Goal: Find specific page/section: Find specific page/section

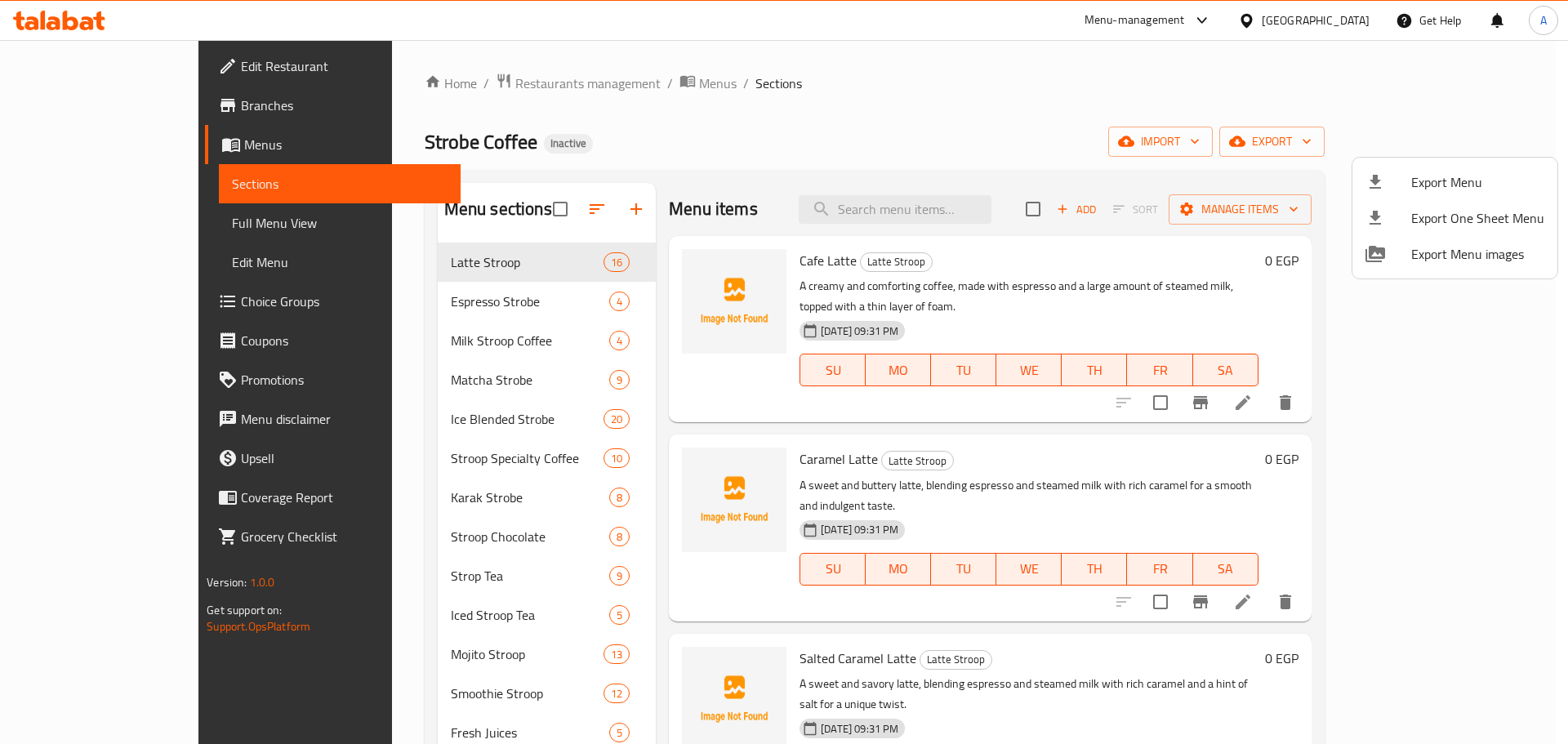
click at [430, 258] on div at bounding box center [784, 372] width 1568 height 744
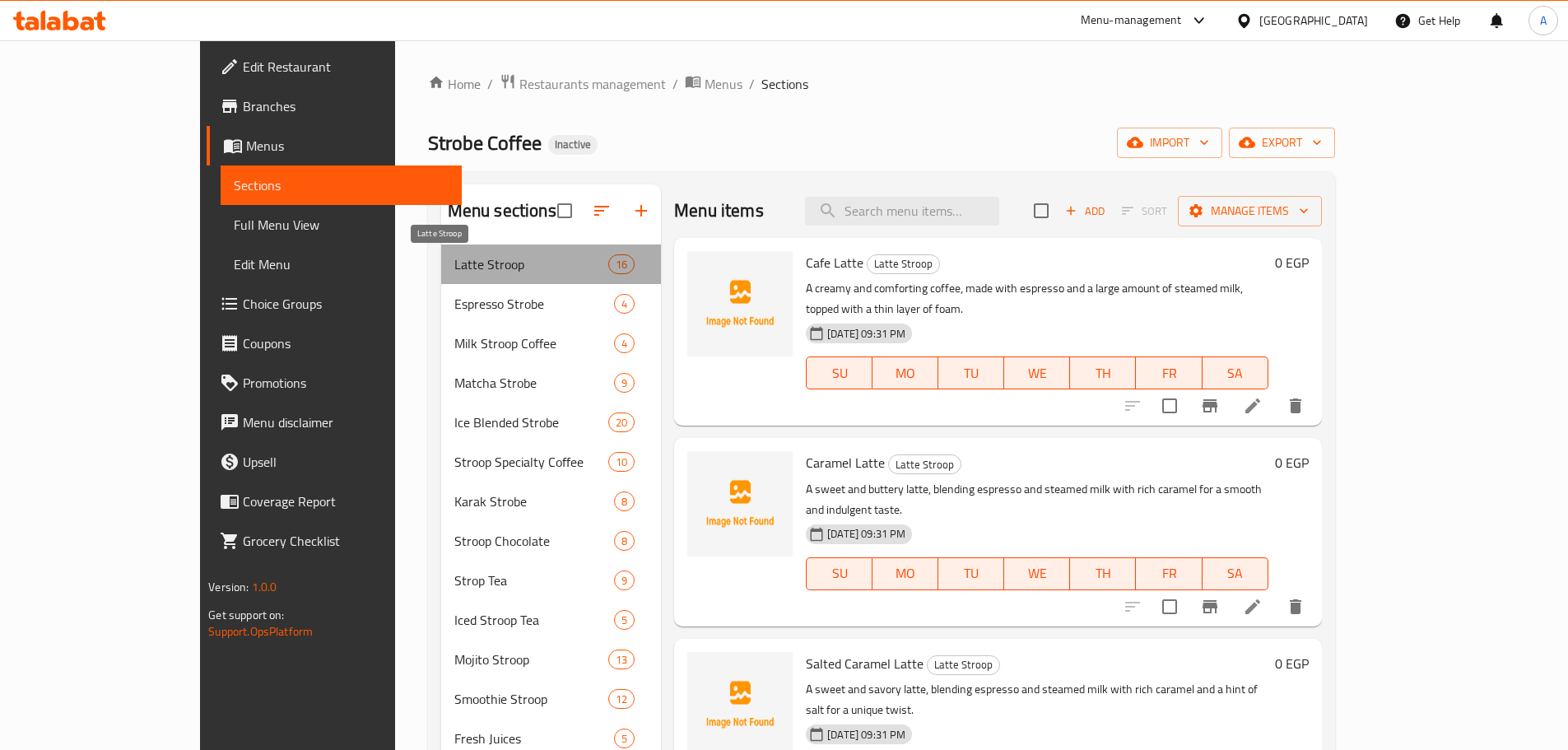
click at [454, 260] on span "Latte Stroop" at bounding box center [532, 264] width 154 height 20
click at [454, 262] on span "Latte Stroop" at bounding box center [532, 264] width 154 height 20
click at [234, 227] on span "Full Menu View" at bounding box center [342, 225] width 215 height 20
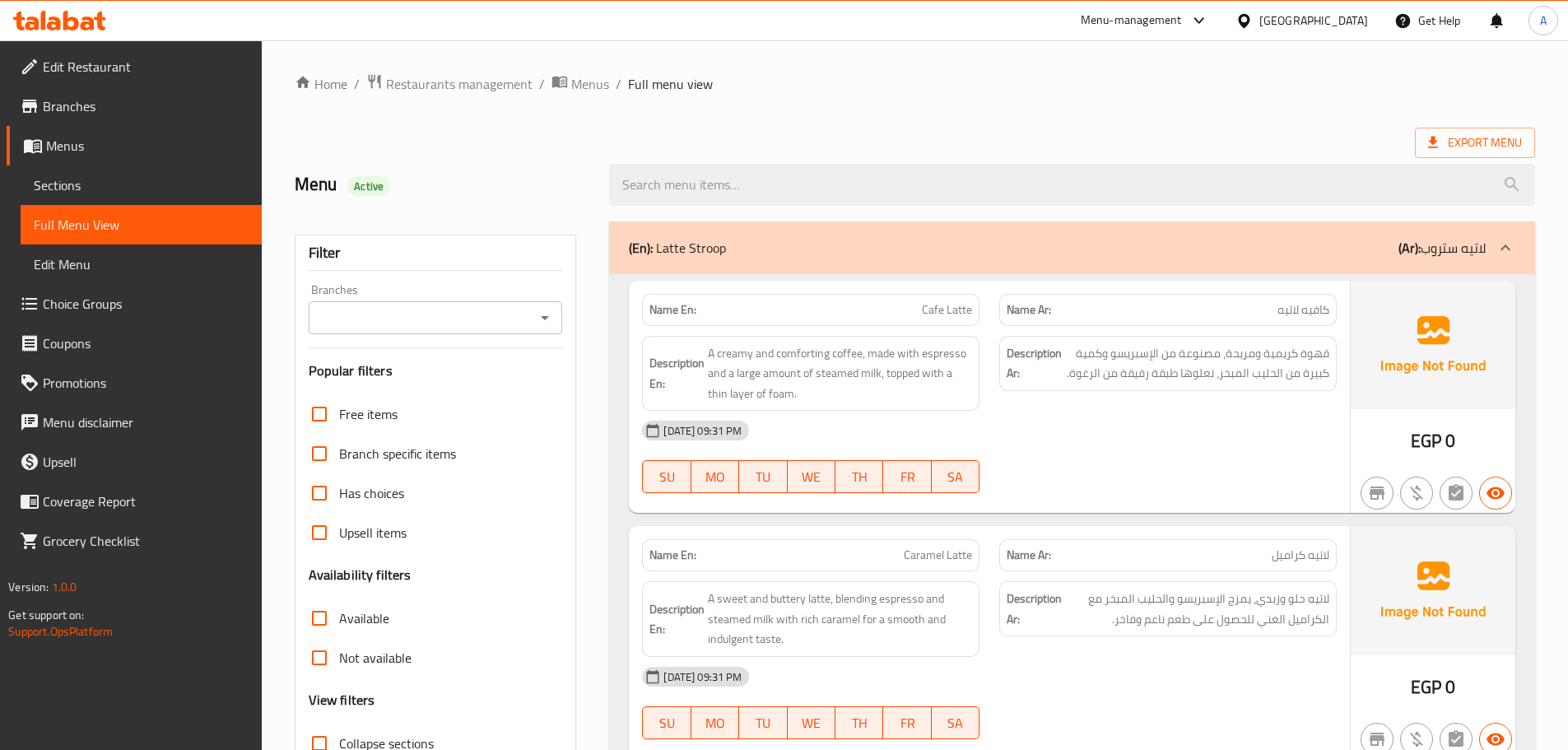
scroll to position [164, 0]
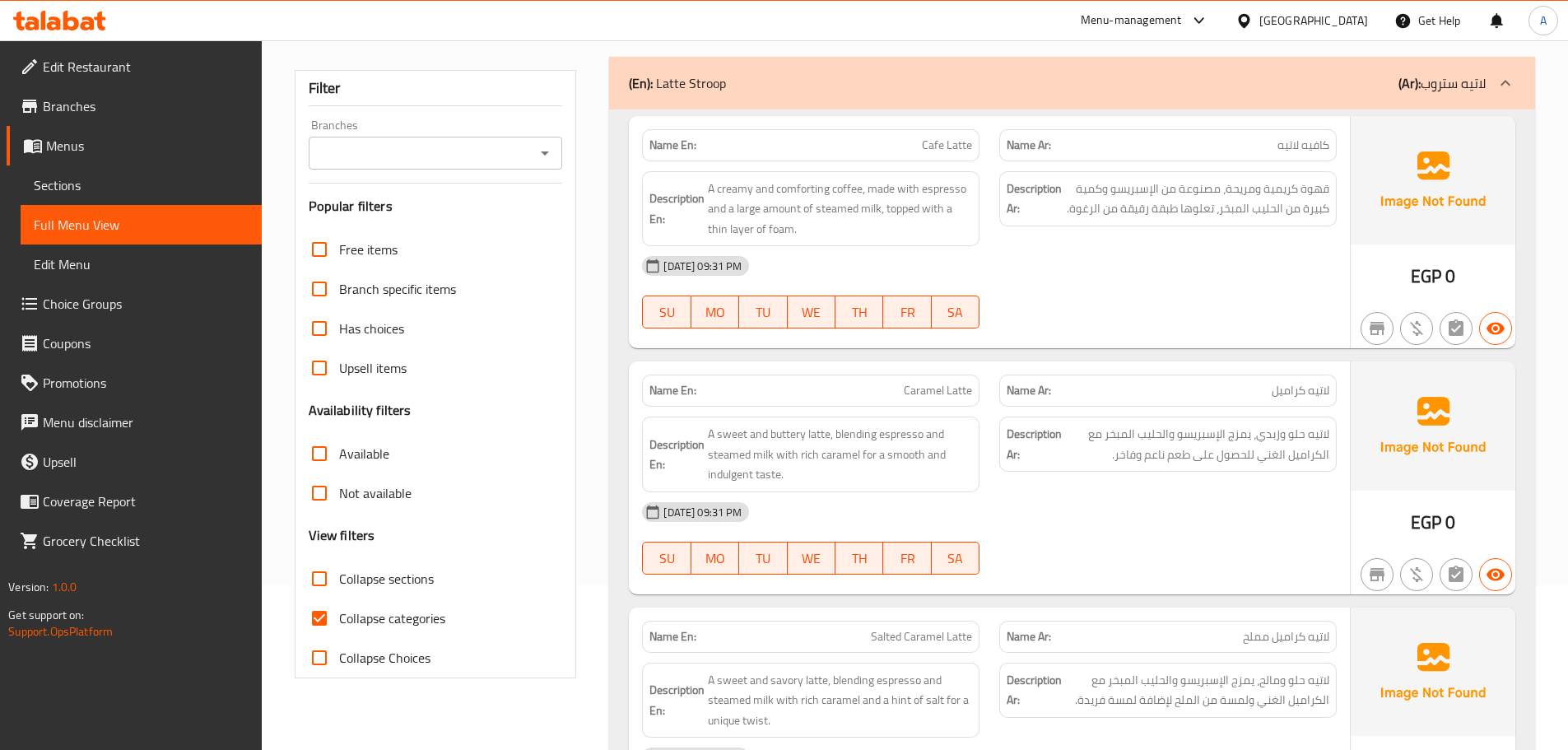
click at [326, 576] on input "Collapse sections" at bounding box center [319, 578] width 39 height 39
checkbox input "true"
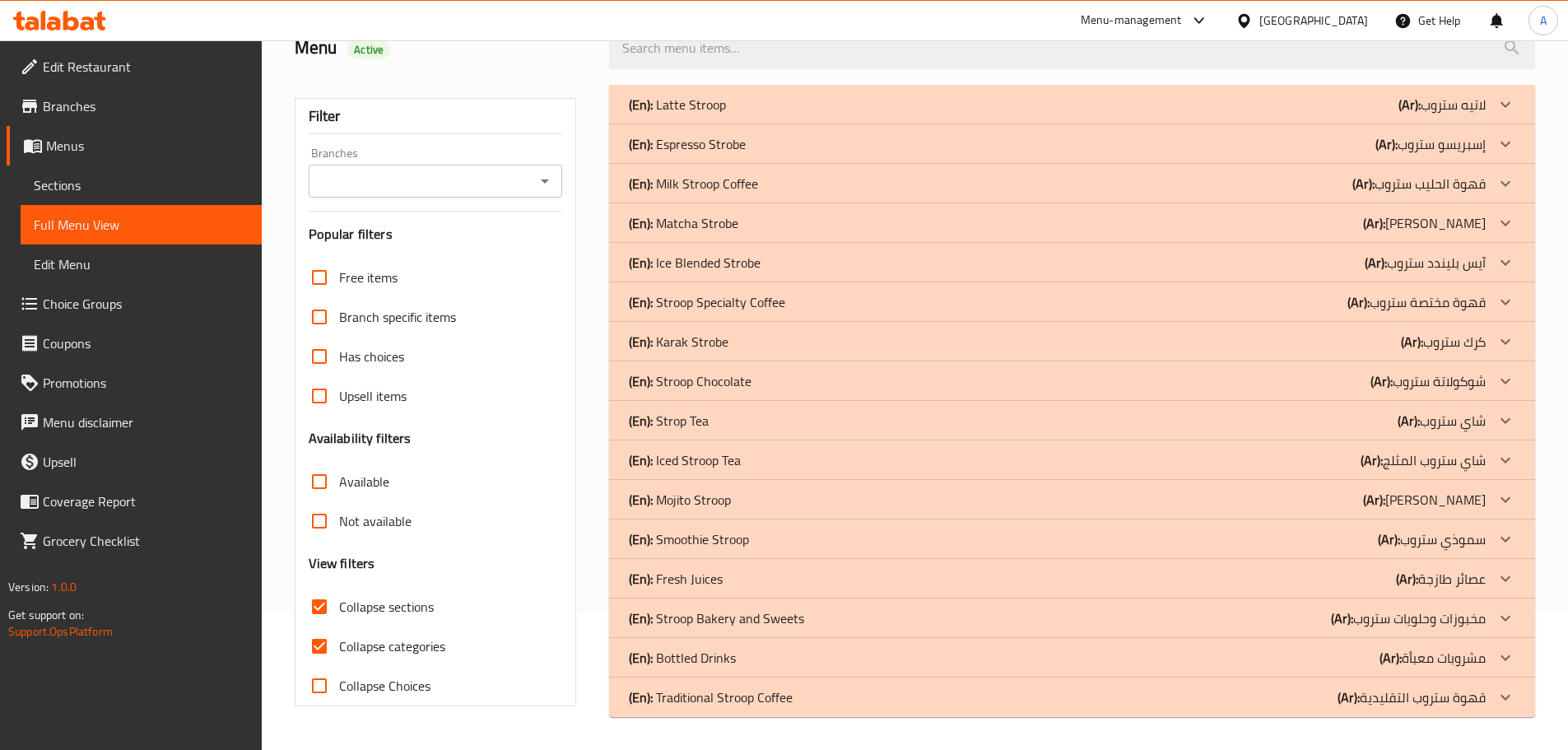
scroll to position [137, 0]
click at [686, 106] on p "(En): Latte Stroop" at bounding box center [678, 105] width 97 height 20
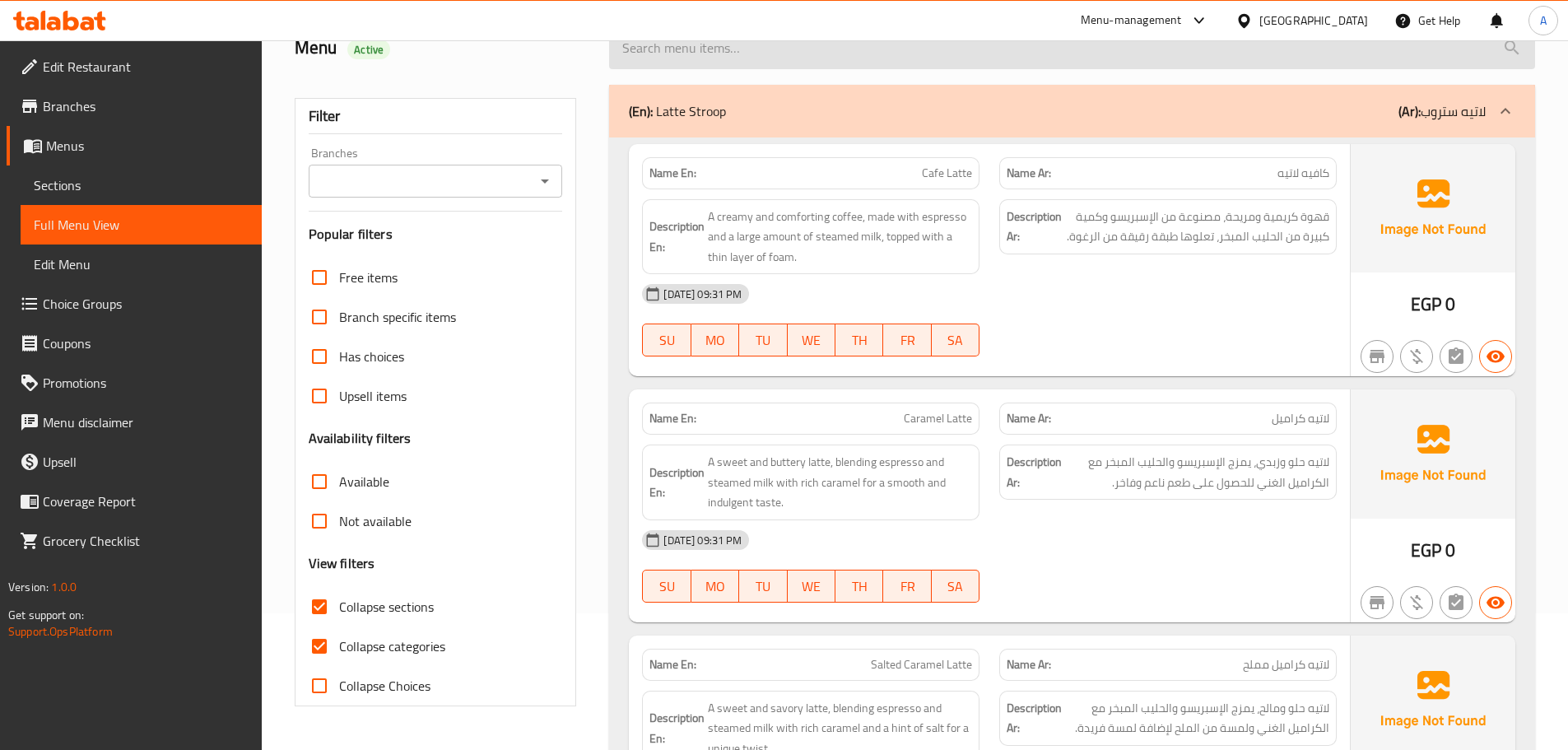
click at [711, 55] on input "search" at bounding box center [1071, 49] width 926 height 42
paste input "Espresso"
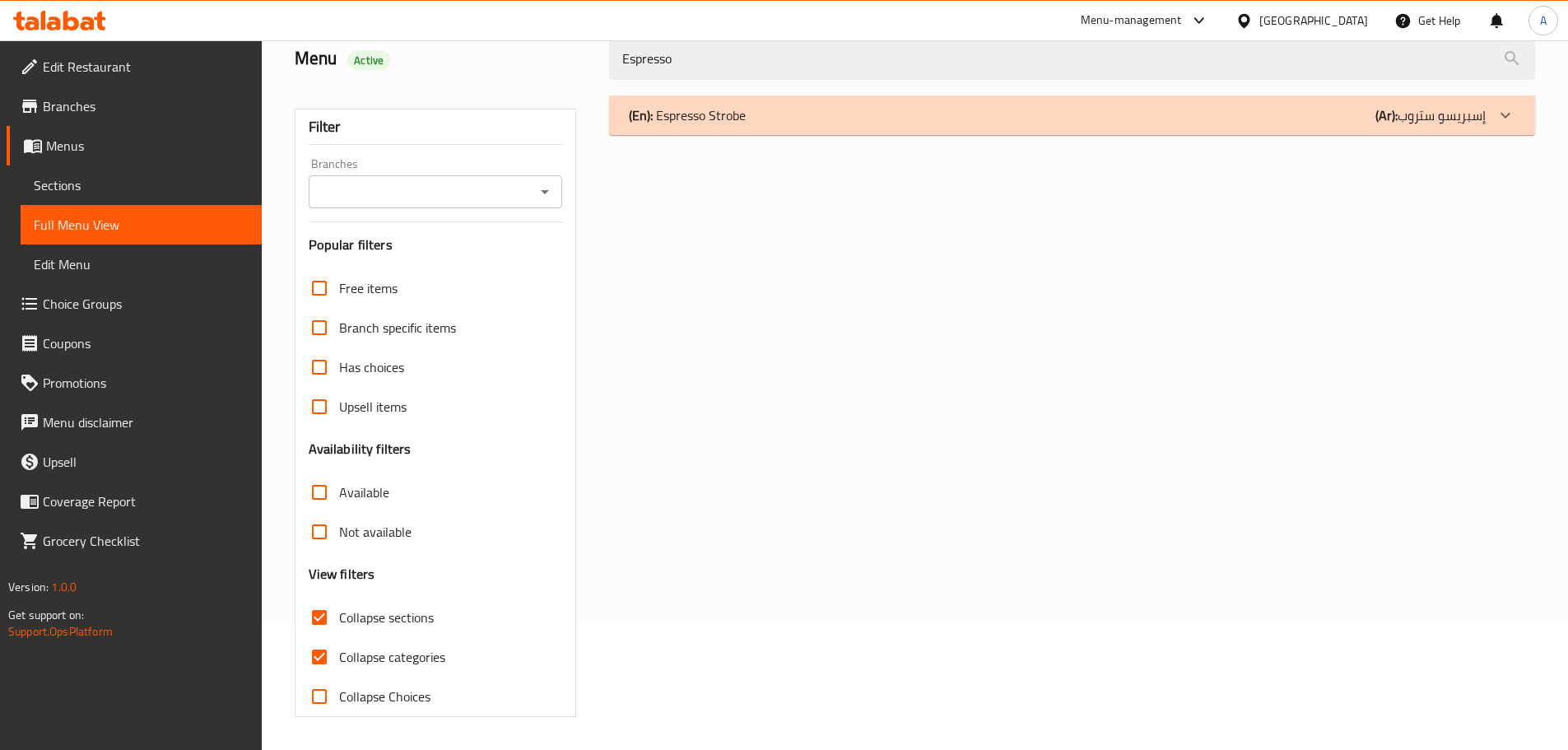
click at [732, 122] on p "(En): Espresso Strobe" at bounding box center [687, 116] width 117 height 20
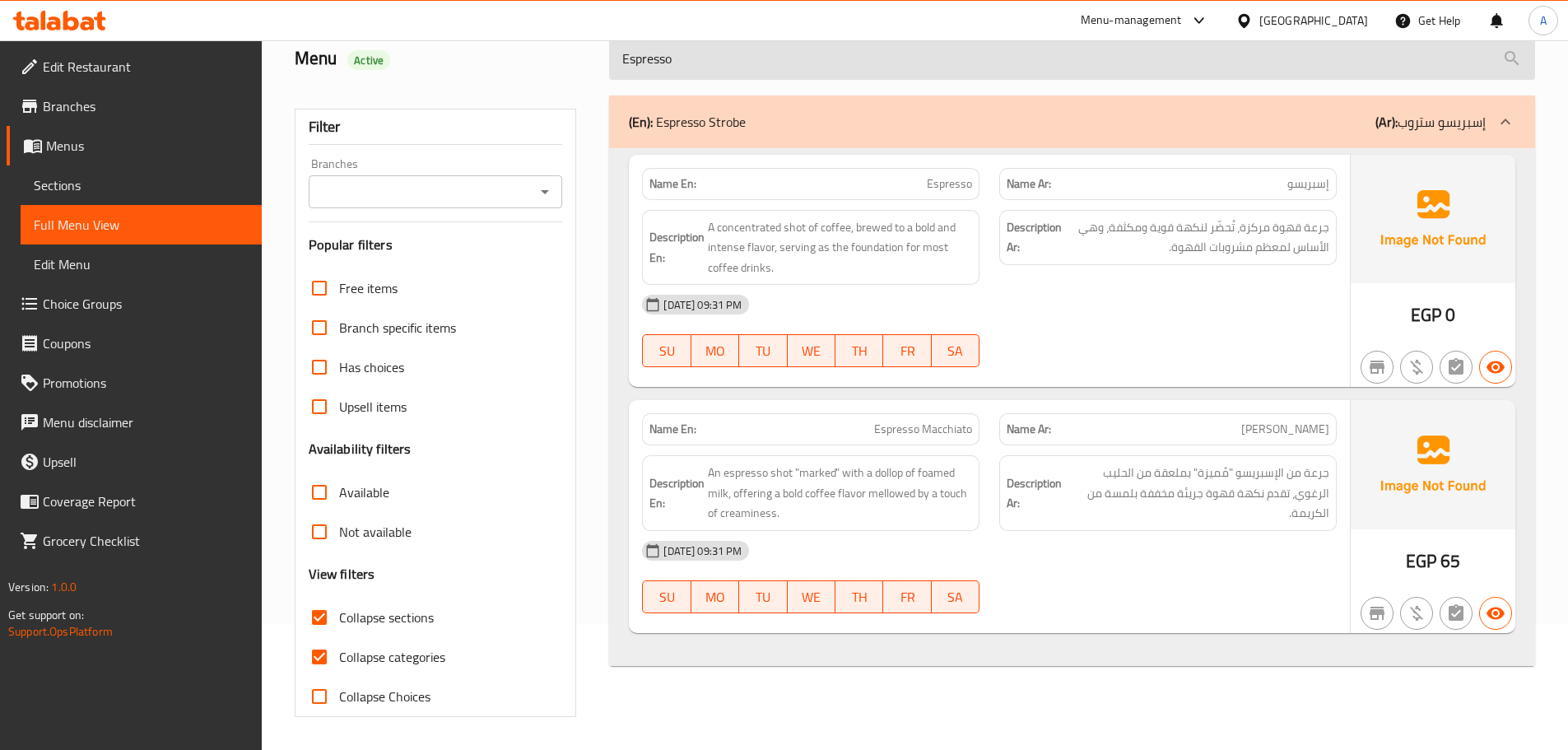
click at [817, 49] on input "Espresso" at bounding box center [1071, 59] width 926 height 42
paste input "Cappuccin"
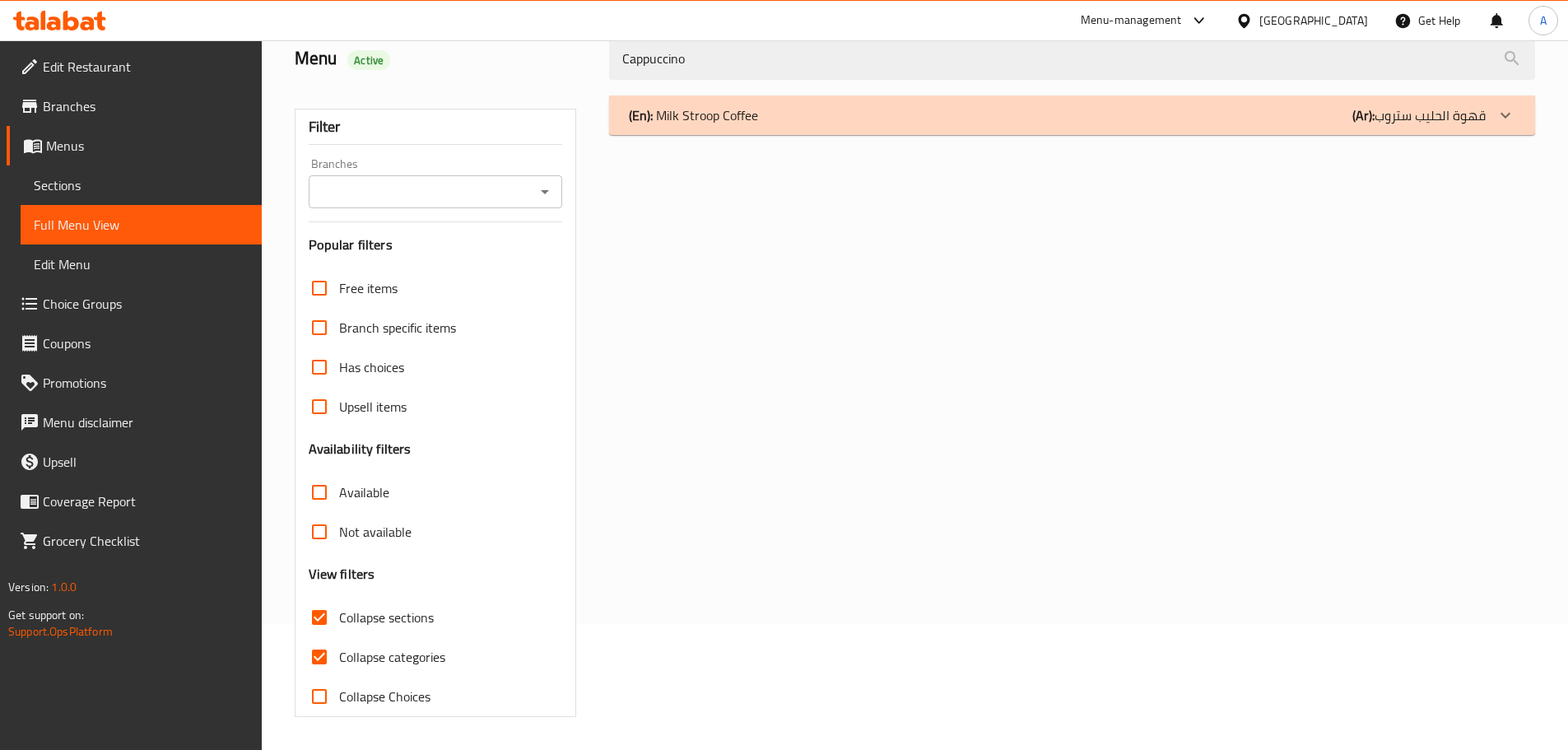
click at [865, 106] on div "(En): Milk Stroop Coffee (Ar): قهوة الحليب ستروب" at bounding box center [1057, 116] width 857 height 20
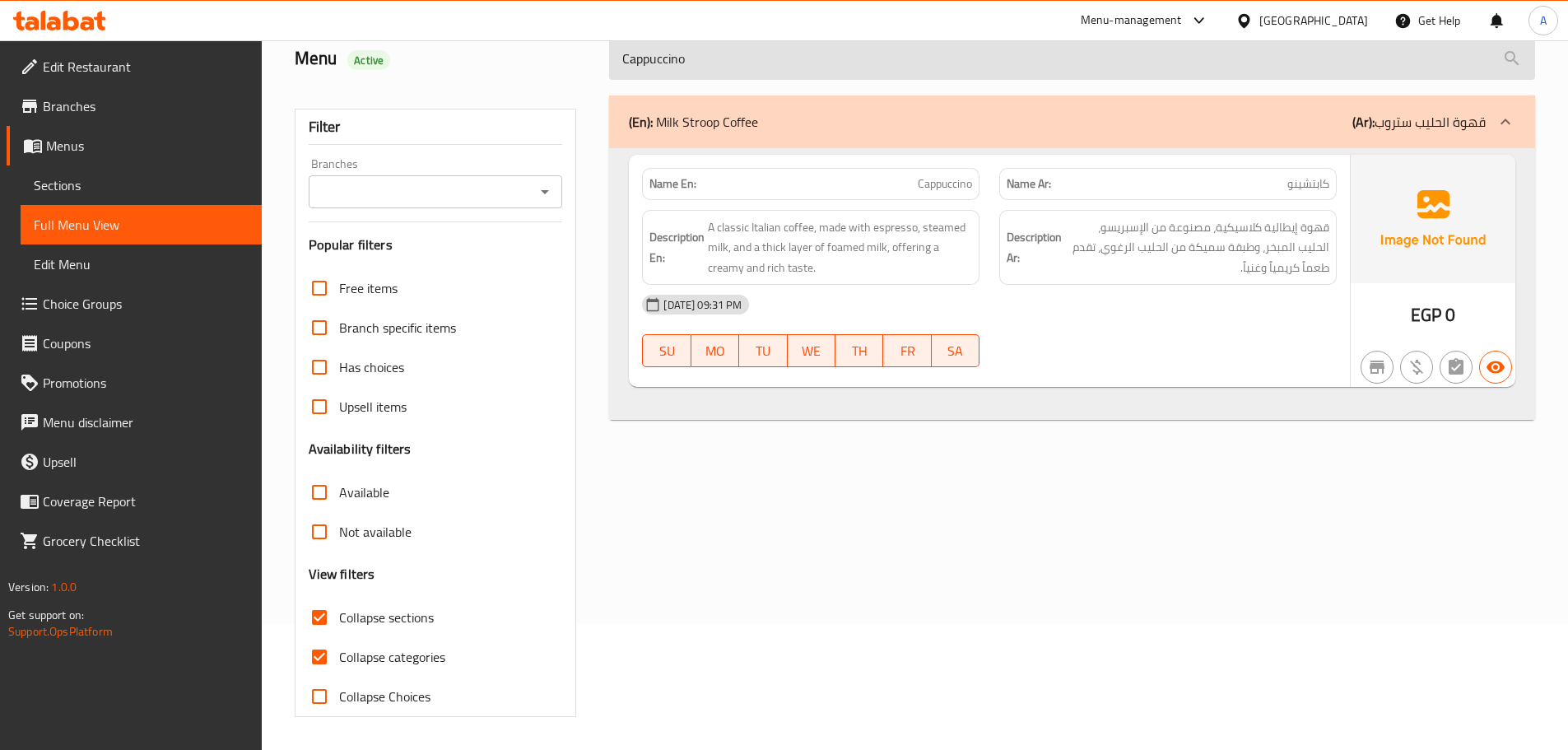
click at [759, 51] on input "Cappuccino" at bounding box center [1071, 59] width 926 height 42
paste input "[PERSON_NAME]"
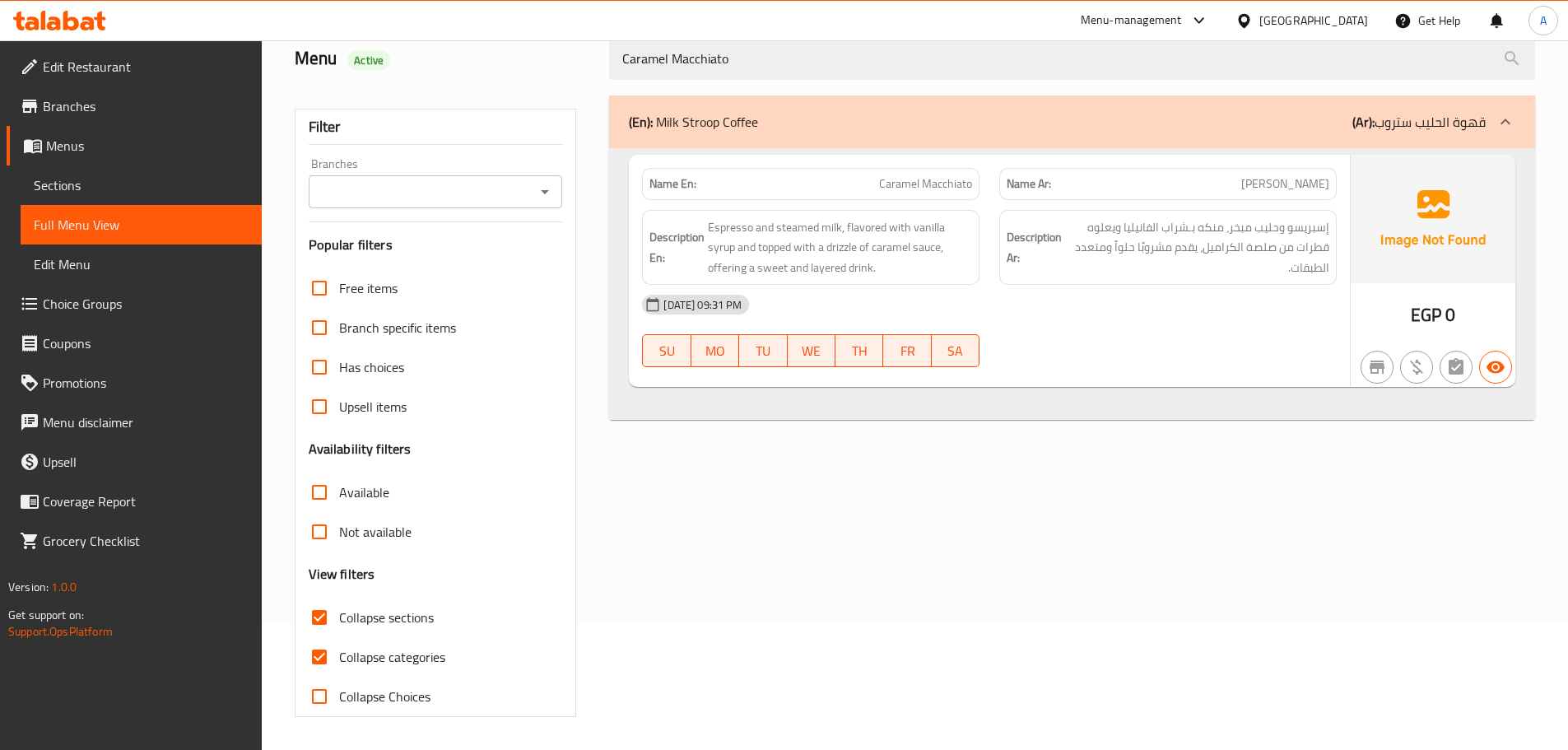
click at [795, 38] on div "Menu-management [GEOGRAPHIC_DATA] Get Help A" at bounding box center [784, 20] width 1568 height 39
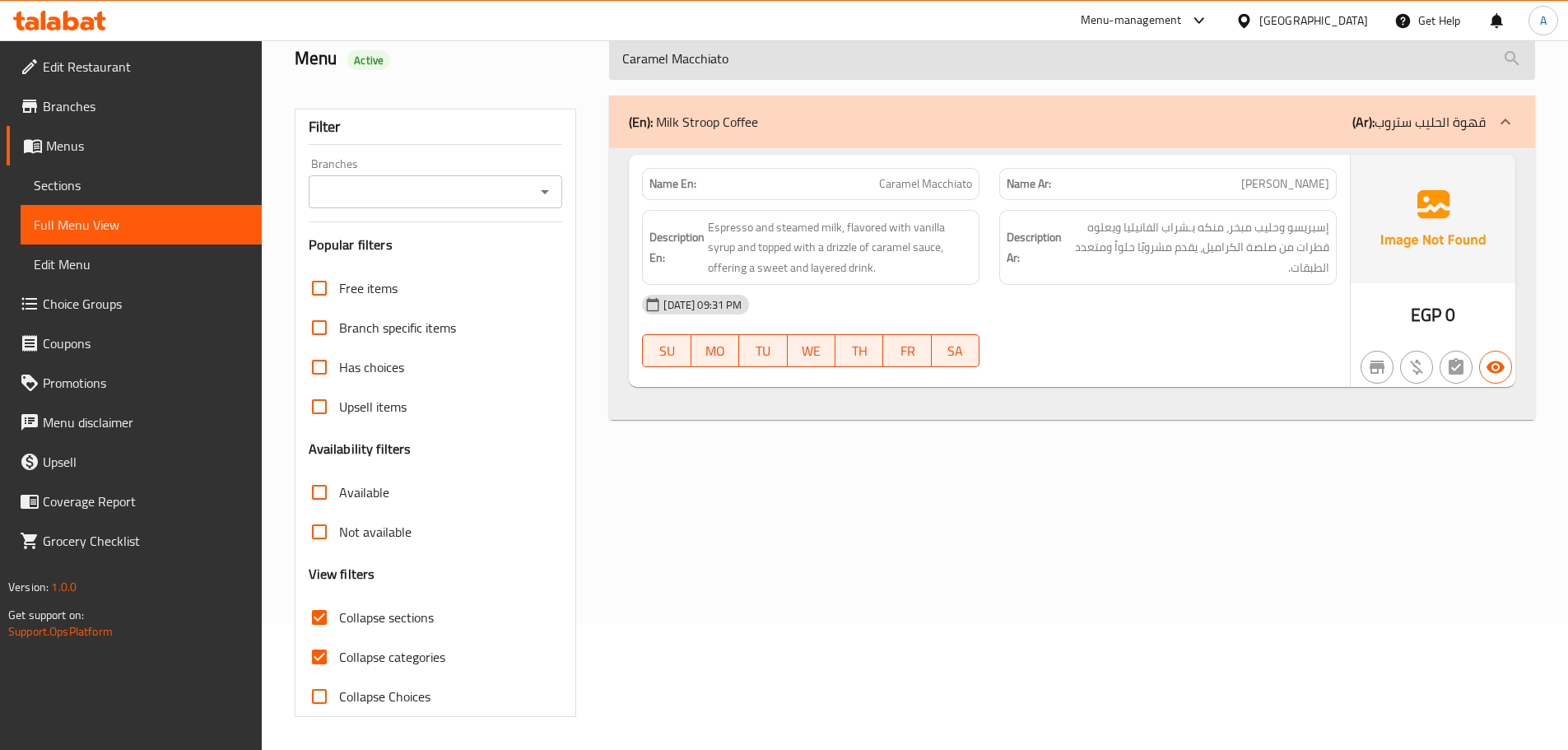
click at [795, 63] on input "Caramel Macchiato" at bounding box center [1071, 59] width 926 height 42
paste input "ppuccin"
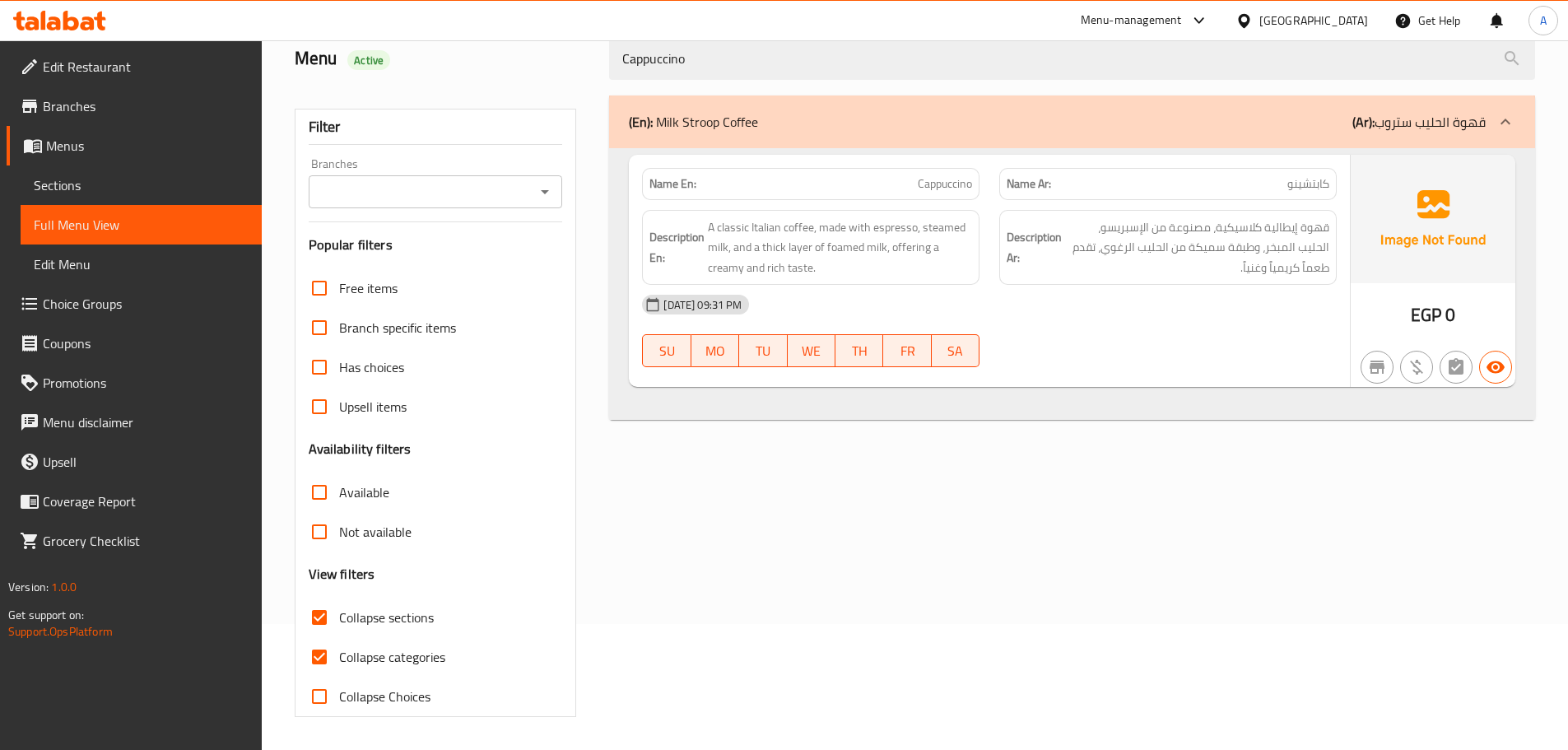
type input "Cappuccino"
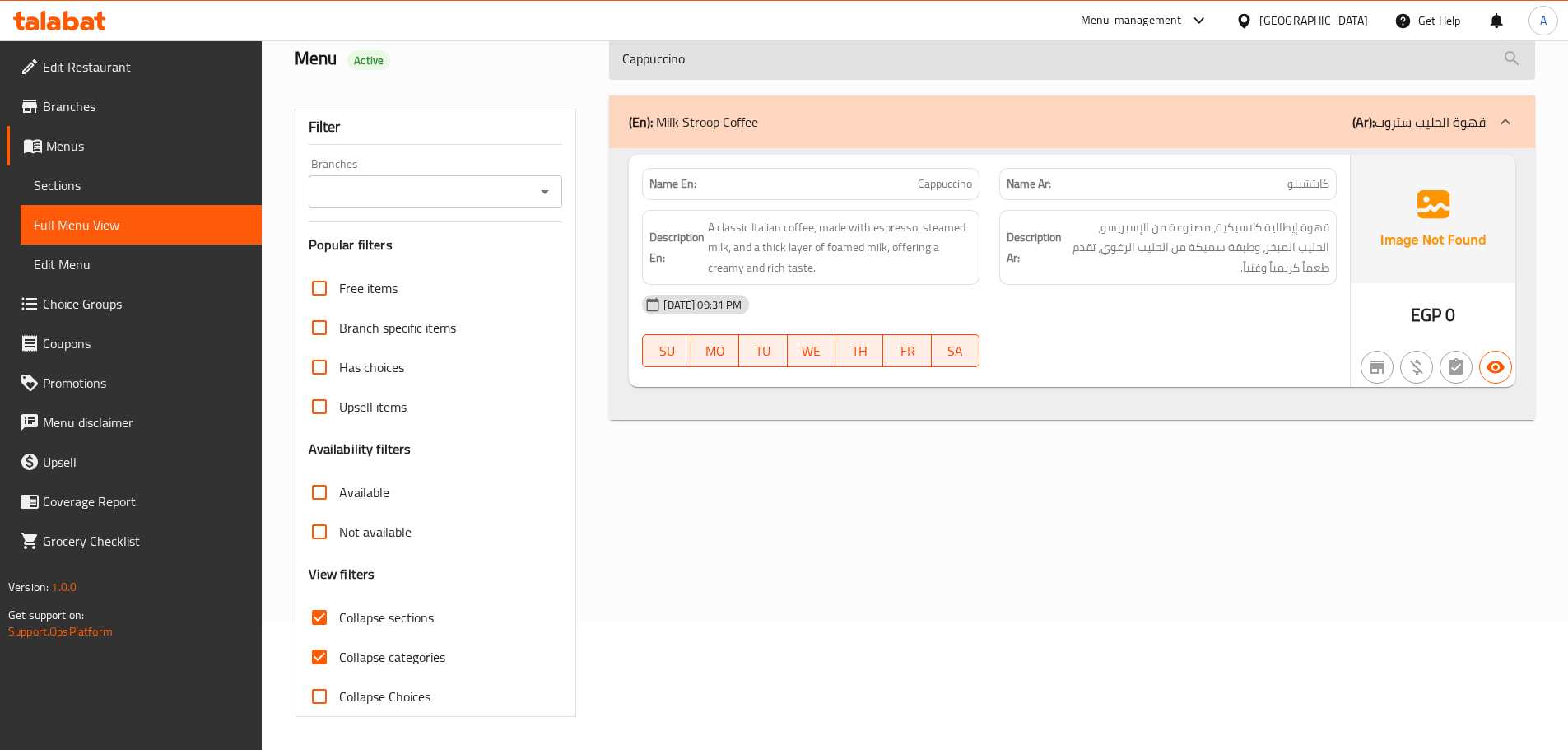
click at [707, 70] on input "Cappuccino" at bounding box center [1071, 59] width 926 height 42
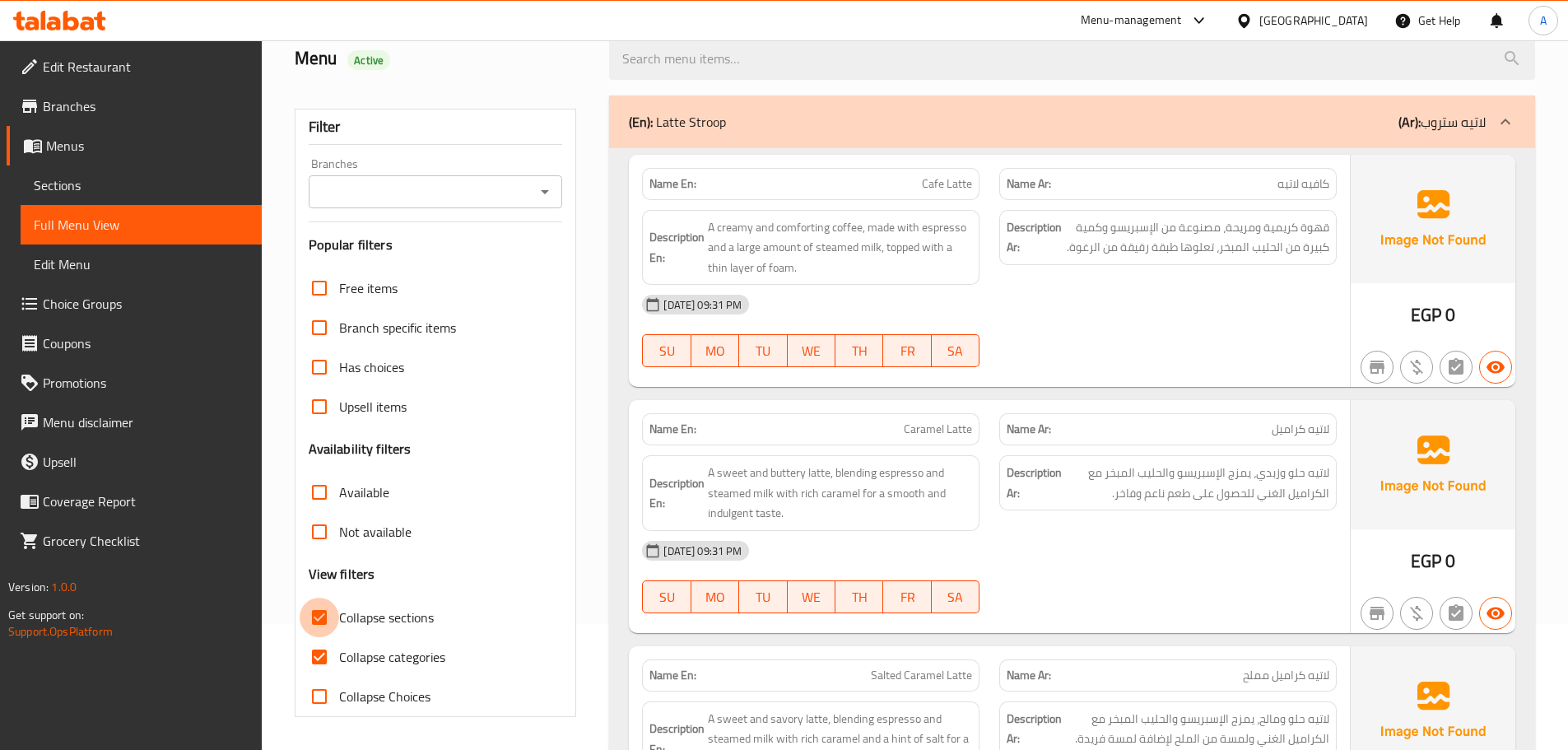
click at [322, 616] on input "Collapse sections" at bounding box center [319, 617] width 39 height 39
click at [328, 621] on input "Collapse sections" at bounding box center [319, 617] width 39 height 39
checkbox input "true"
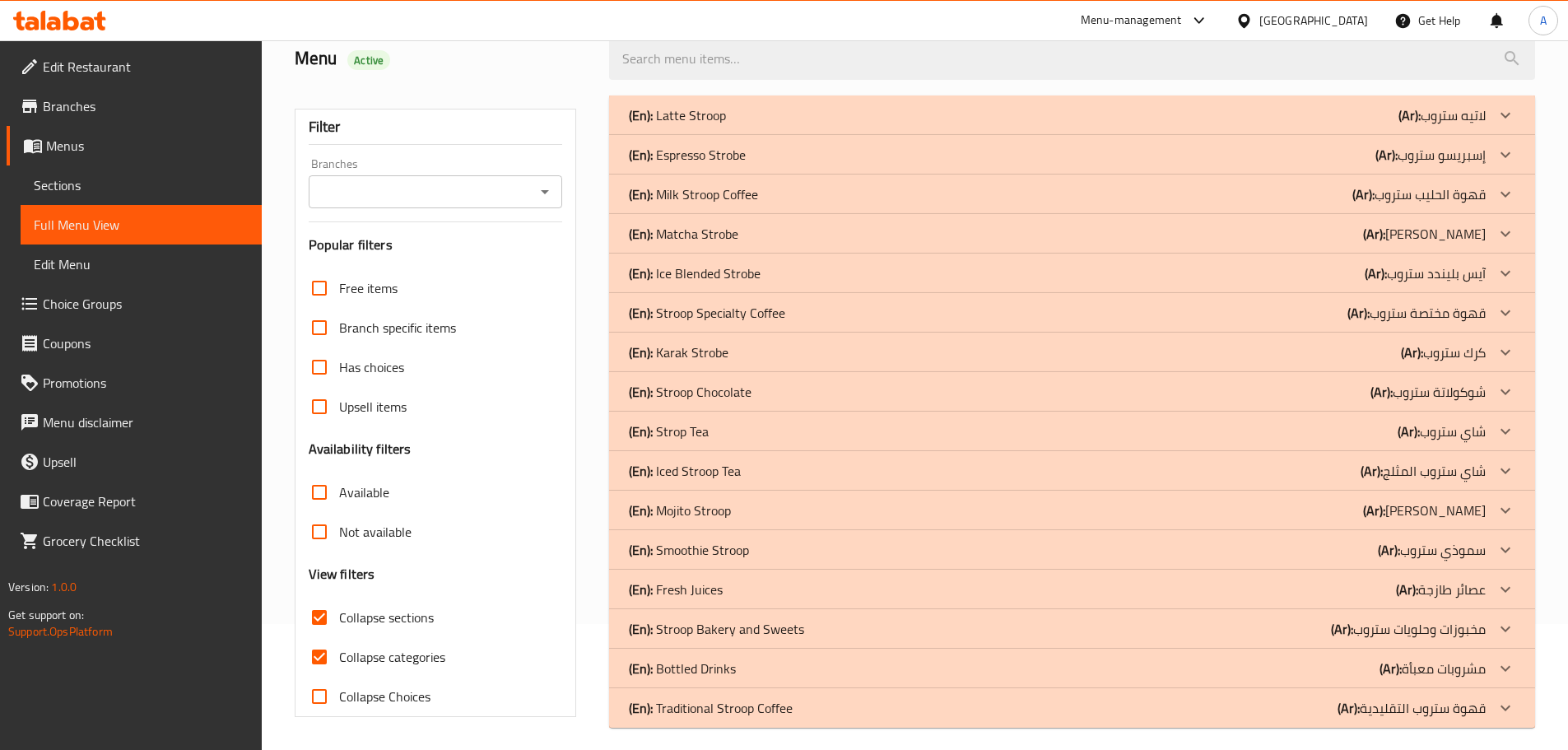
click at [725, 229] on p "(En): Matcha Strobe" at bounding box center [683, 234] width 109 height 20
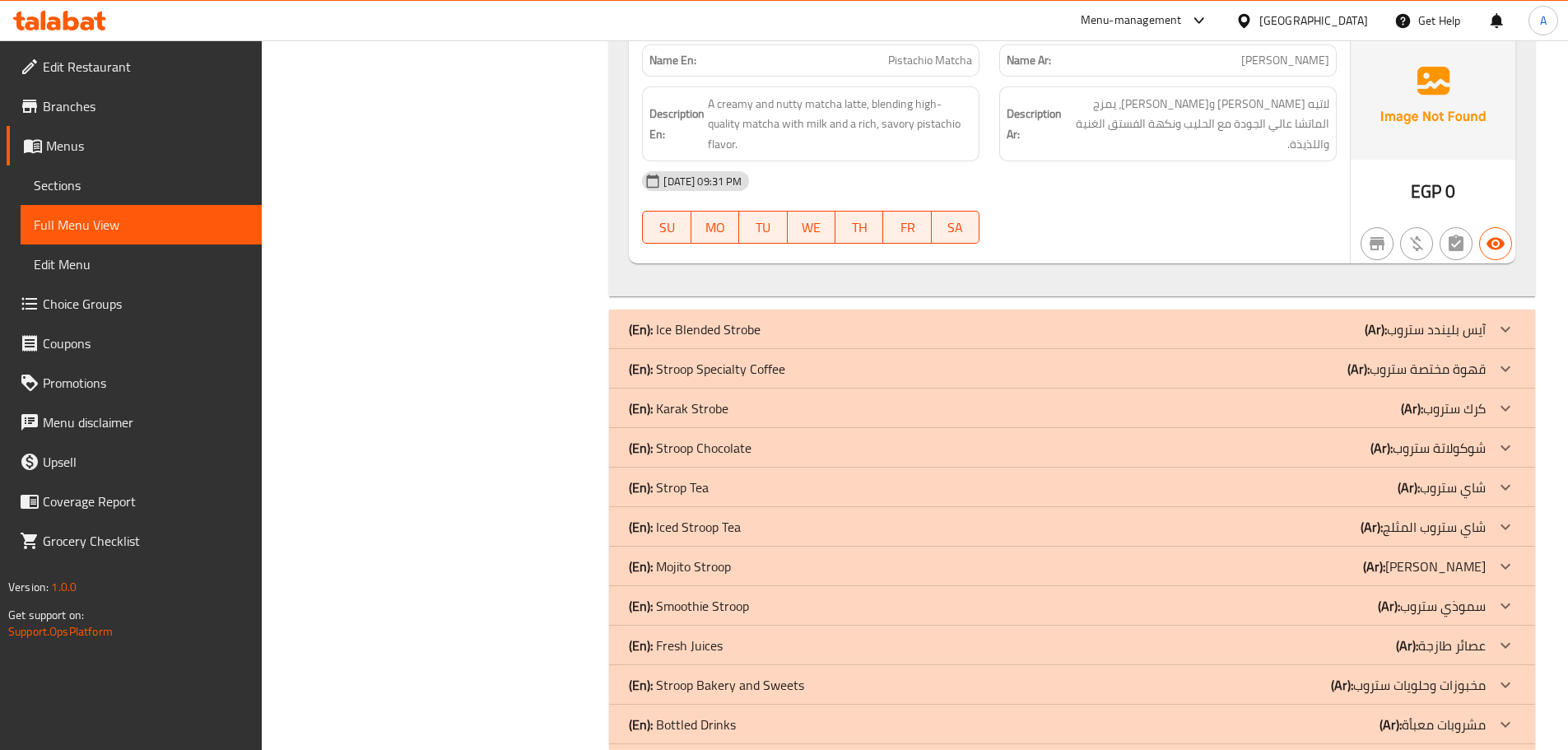
scroll to position [2348, 0]
